Goal: Information Seeking & Learning: Learn about a topic

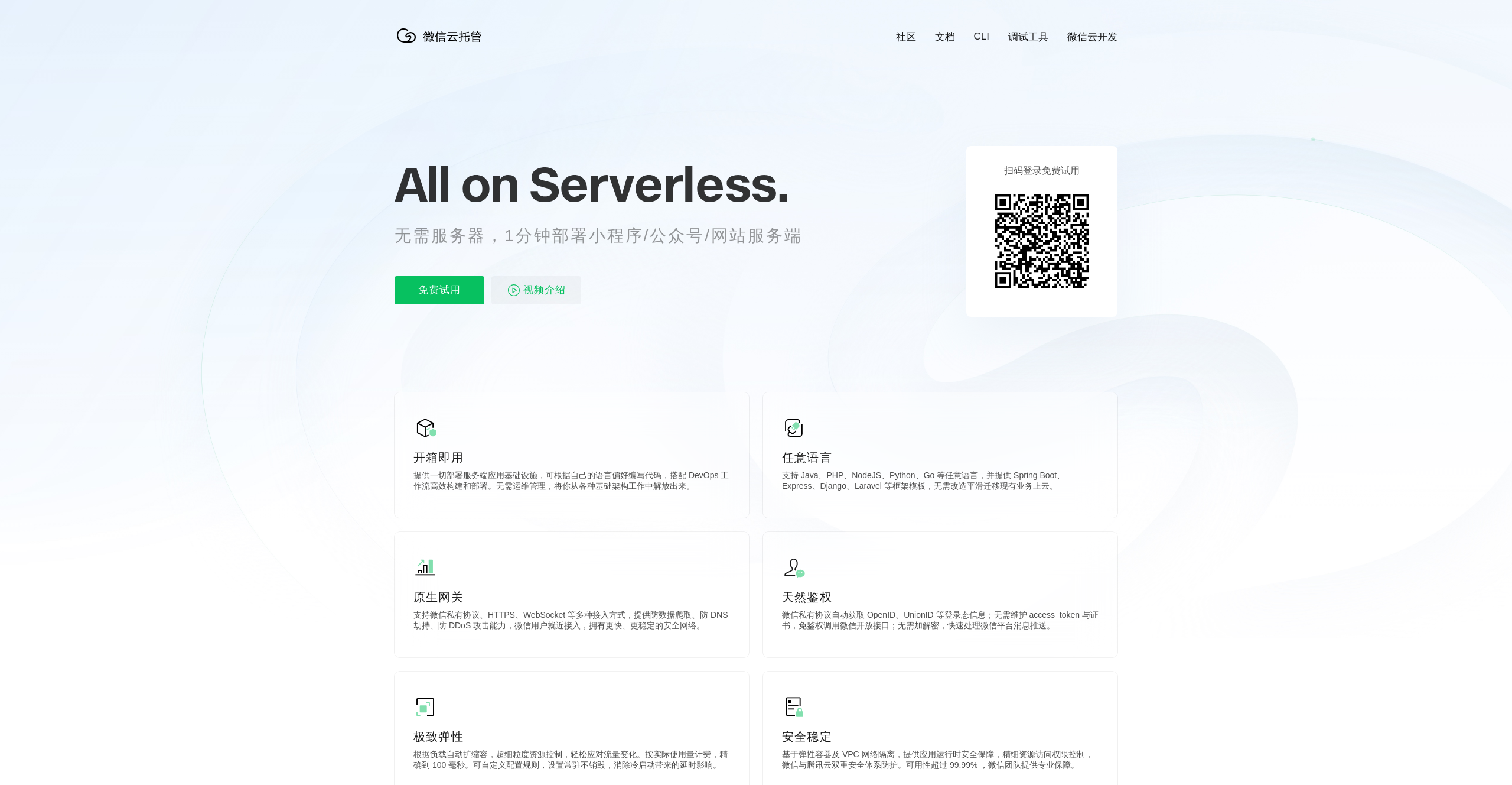
scroll to position [0, 2101]
click at [459, 464] on p "开箱即用" at bounding box center [572, 457] width 317 height 17
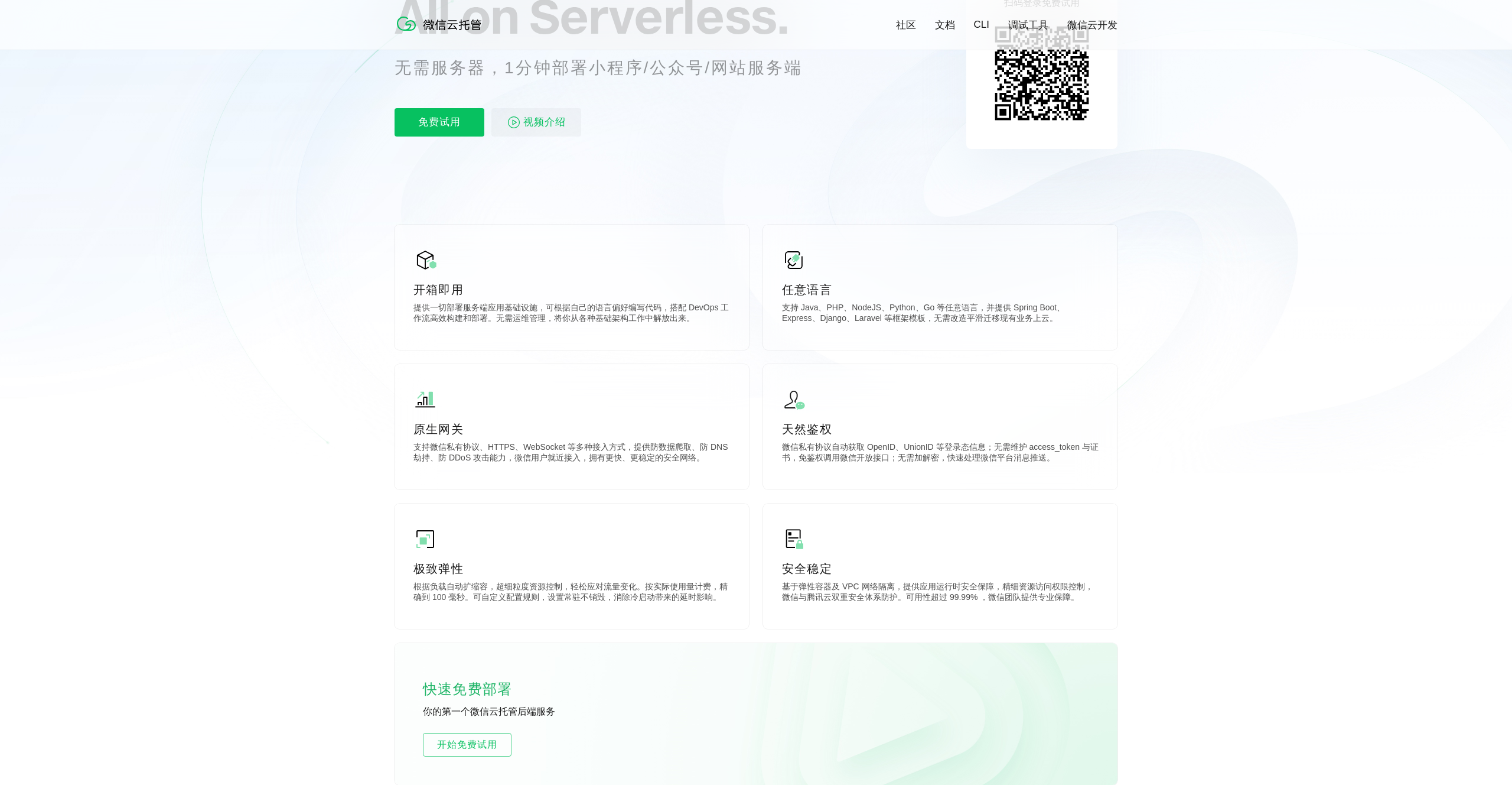
scroll to position [0, 0]
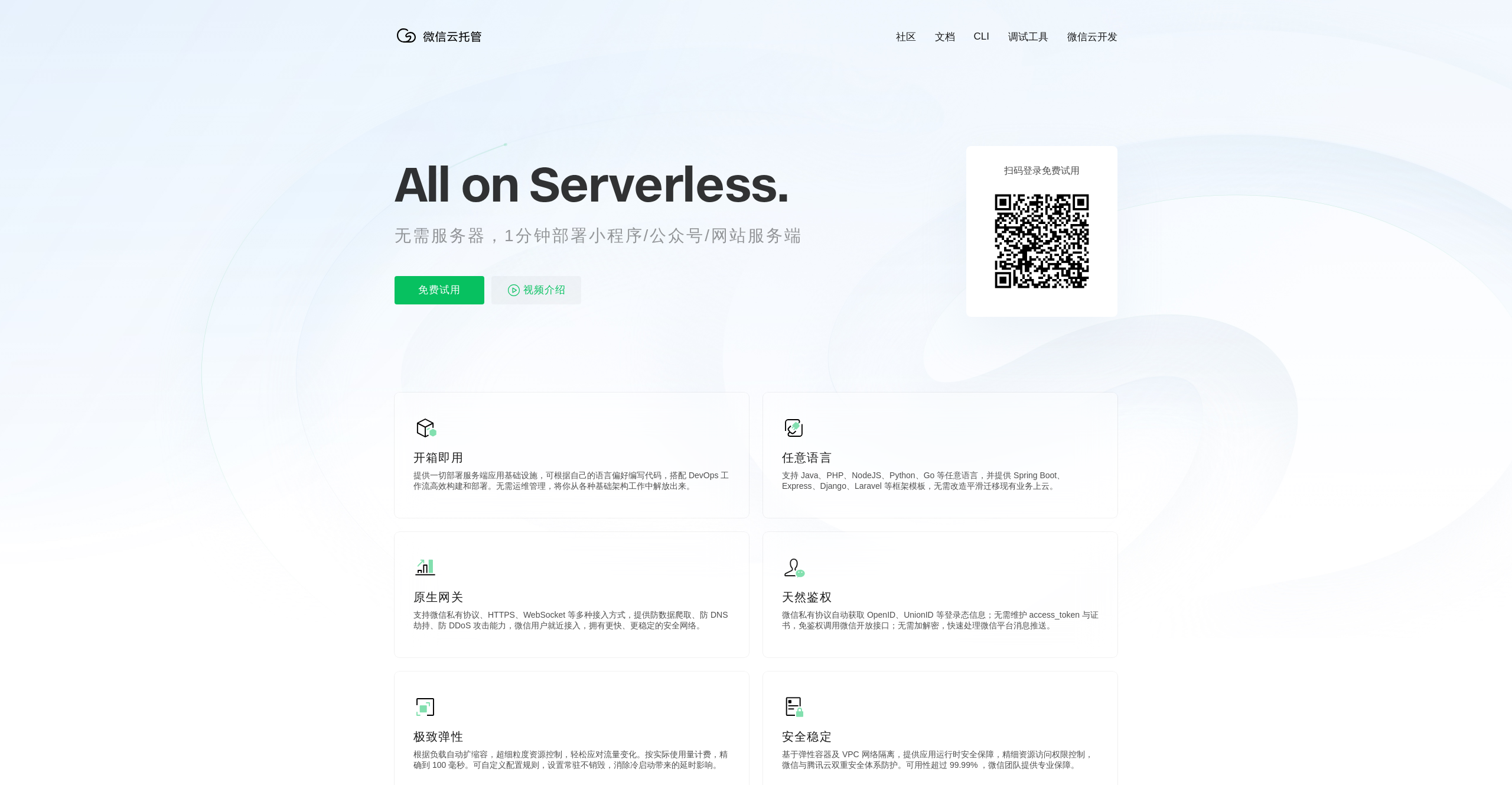
click at [983, 42] on div "社区 文档 CLI 调试工具 微信云开发" at bounding box center [997, 37] width 240 height 14
click at [983, 35] on link "CLI" at bounding box center [982, 37] width 15 height 12
click at [1080, 36] on link "微信云开发" at bounding box center [1092, 37] width 50 height 14
